Goal: Communication & Community: Participate in discussion

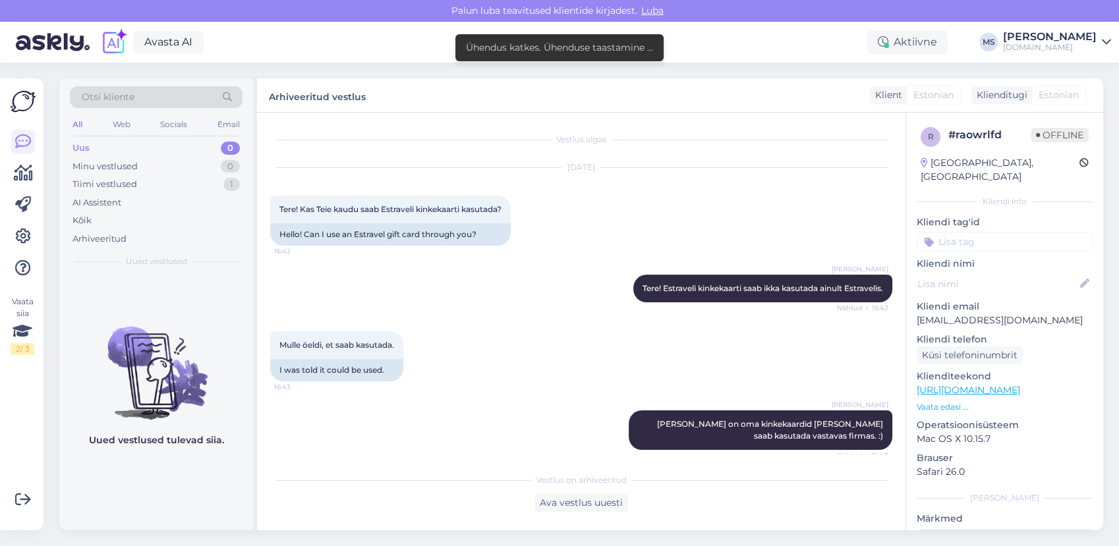
scroll to position [181, 0]
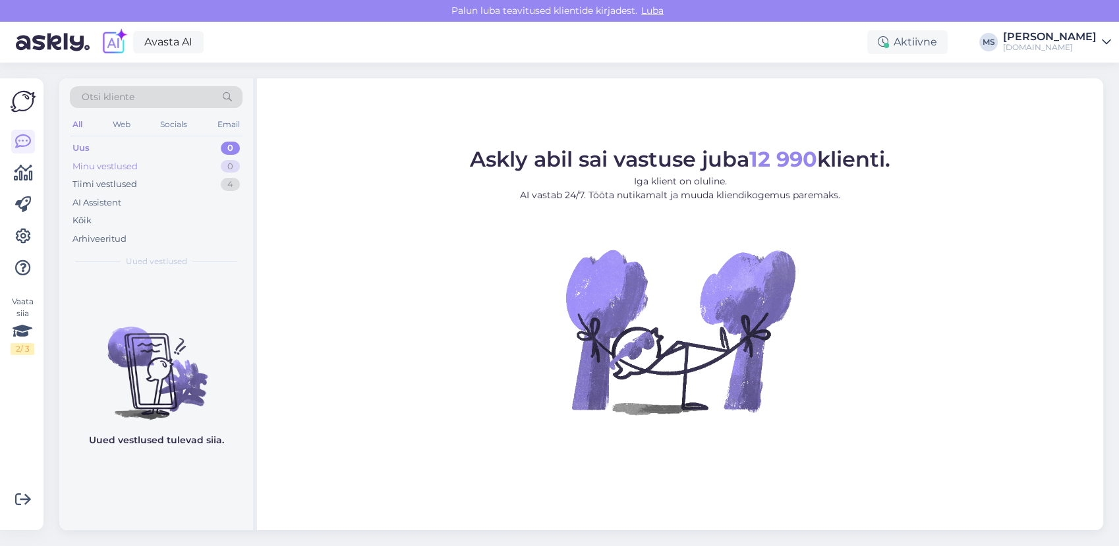
click at [181, 162] on div "Minu vestlused 0" at bounding box center [156, 166] width 173 height 18
click at [169, 182] on div "Tiimi vestlused 4" at bounding box center [156, 184] width 173 height 18
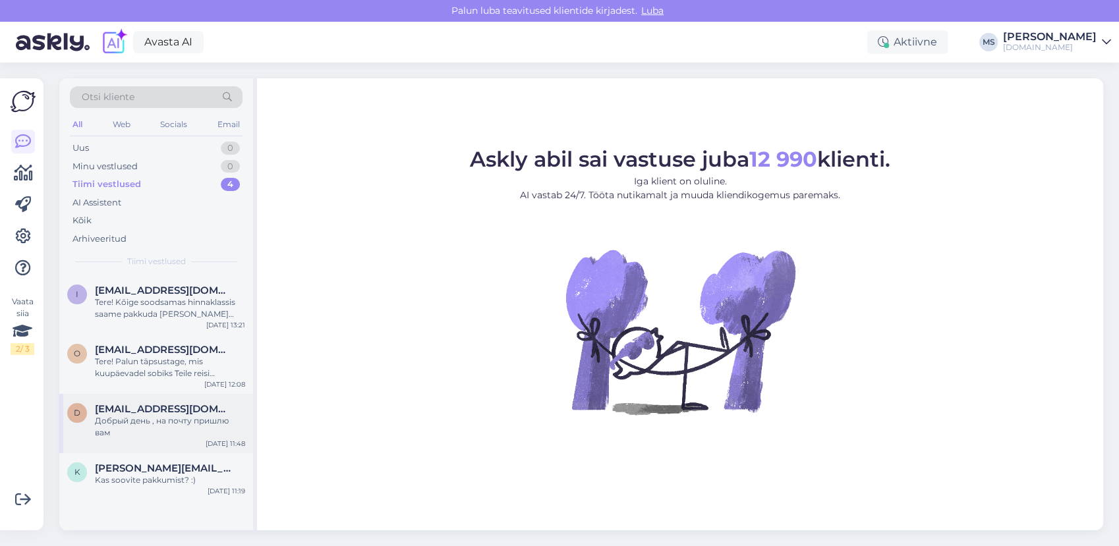
click at [166, 415] on div "Добрый день , на почту пришлю вам" at bounding box center [170, 427] width 150 height 24
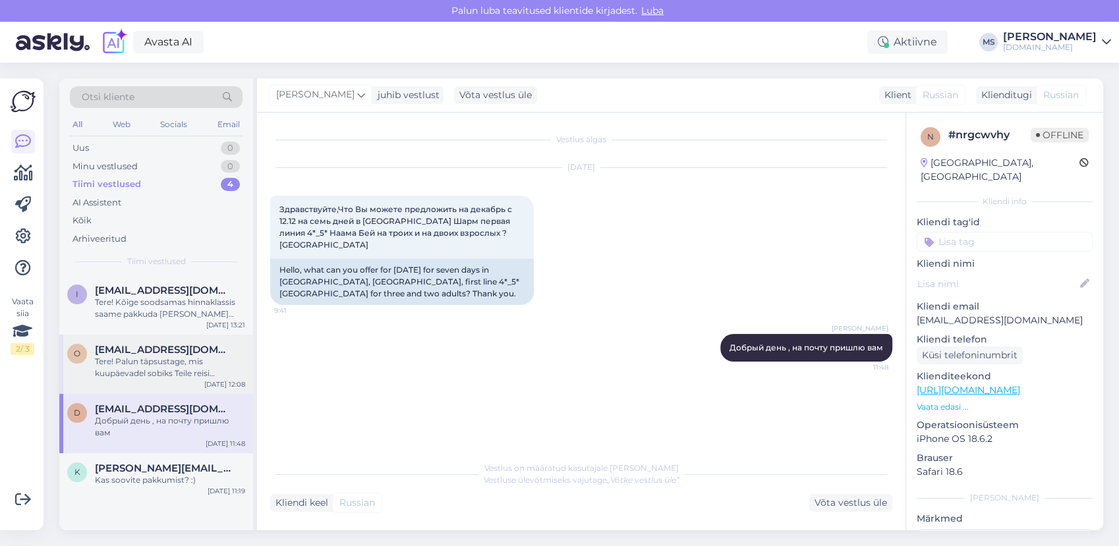
click at [153, 368] on div "Tere! Palun täpsustage, mis kuupäevadel sobiks Teile reisi alustada?" at bounding box center [170, 368] width 150 height 24
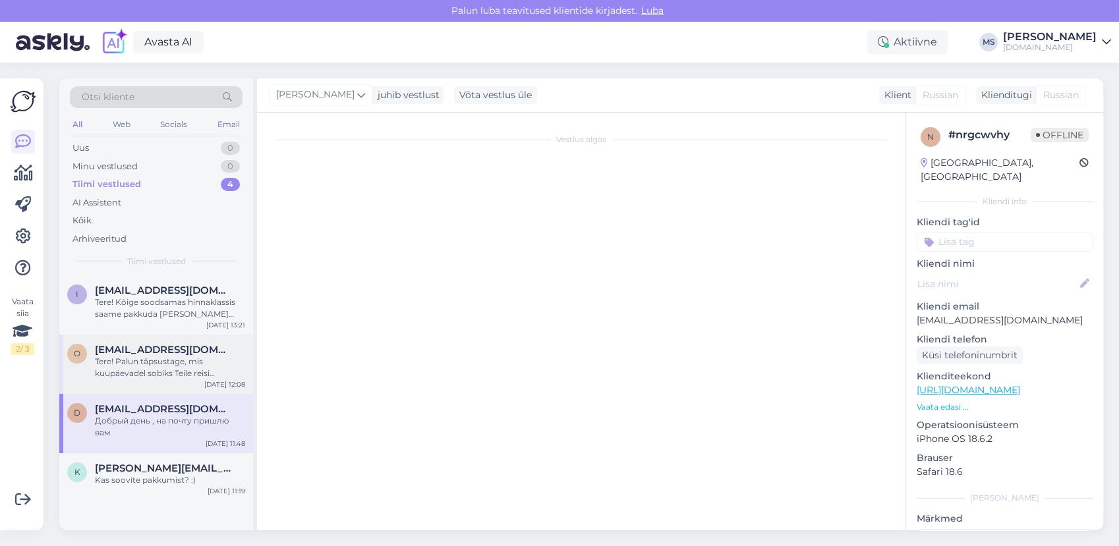
scroll to position [115, 0]
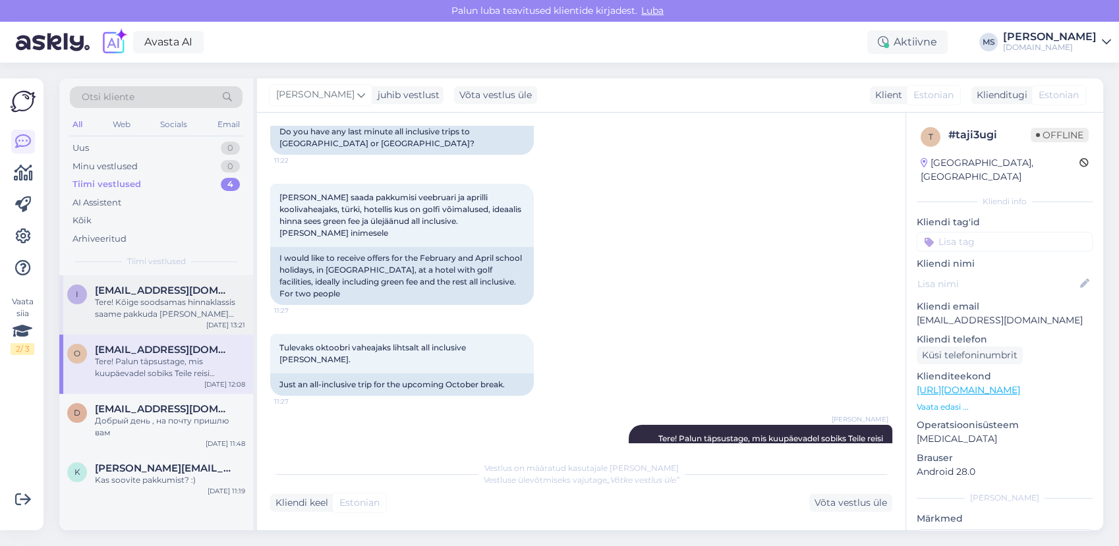
click at [140, 306] on div "Tere! Kõige soodsamas hinnaklassis saame pakkuda [PERSON_NAME] reise. Väga head…" at bounding box center [170, 308] width 150 height 24
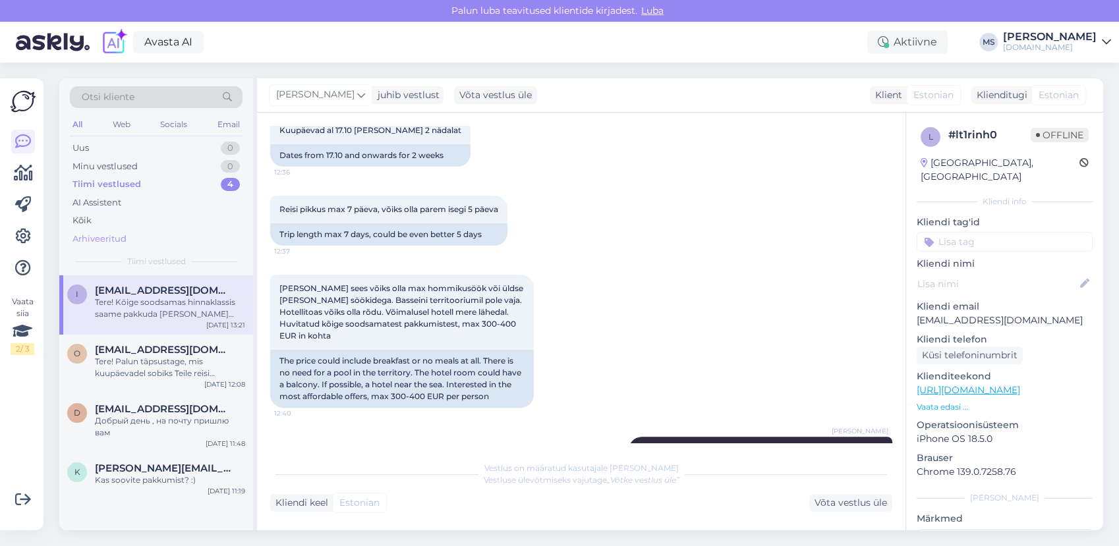
click at [123, 235] on div "Arhiveeritud" at bounding box center [99, 239] width 54 height 13
